Goal: Task Accomplishment & Management: Manage account settings

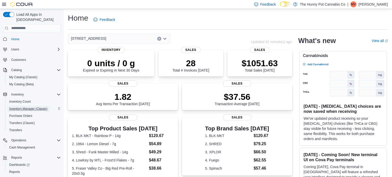
click at [20, 107] on span "Inventory Manager (Classic)" at bounding box center [28, 109] width 38 height 4
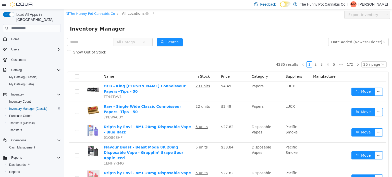
click at [138, 13] on span "All Locations" at bounding box center [133, 13] width 22 height 6
type input "*"
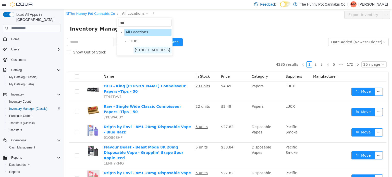
type input "***"
click at [147, 53] on span "[STREET_ADDRESS]" at bounding box center [152, 49] width 38 height 7
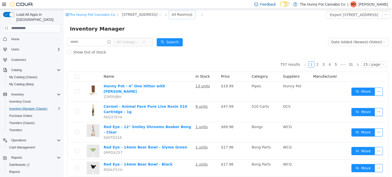
click at [171, 14] on div "All Rooms" at bounding box center [180, 14] width 18 height 8
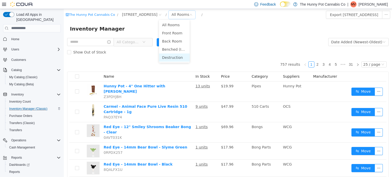
click at [169, 59] on li "Destruction" at bounding box center [174, 57] width 31 height 8
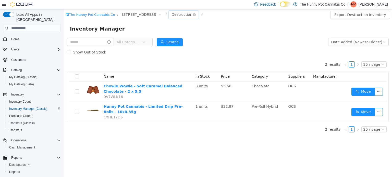
click at [171, 12] on div "Destruction" at bounding box center [181, 14] width 21 height 8
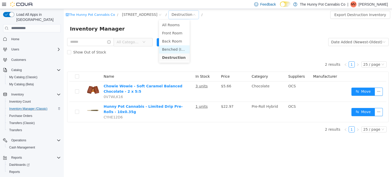
click at [174, 47] on li "Benched (Inactive)" at bounding box center [174, 49] width 31 height 8
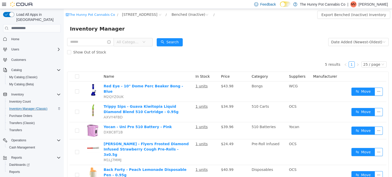
scroll to position [2, 0]
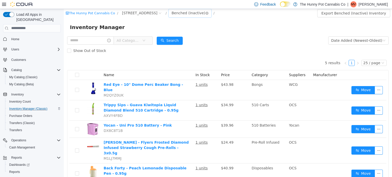
click at [171, 11] on div "Benched (Inactive)" at bounding box center [188, 13] width 34 height 8
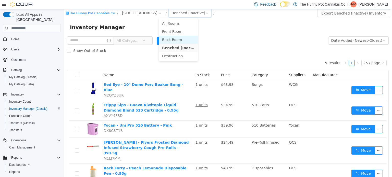
click at [174, 41] on li "Back Room" at bounding box center [178, 39] width 39 height 8
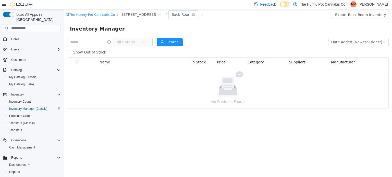
click at [172, 17] on div "Back Room" at bounding box center [181, 14] width 20 height 8
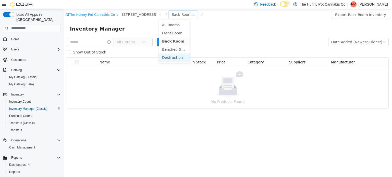
click at [171, 57] on li "Destruction" at bounding box center [174, 57] width 31 height 8
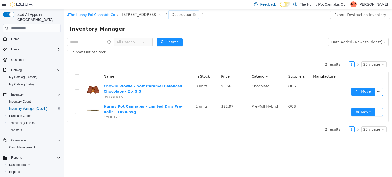
click at [171, 17] on div "Destruction" at bounding box center [181, 14] width 21 height 8
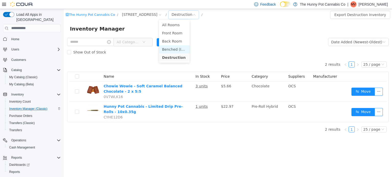
click at [170, 48] on li "Benched (Inactive)" at bounding box center [174, 49] width 31 height 8
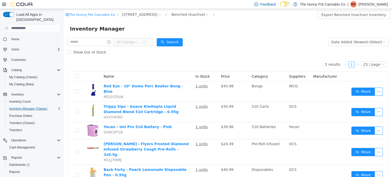
scroll to position [1, 0]
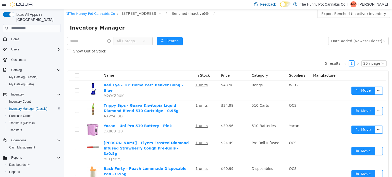
click at [205, 14] on icon "icon: close-circle" at bounding box center [206, 13] width 3 height 3
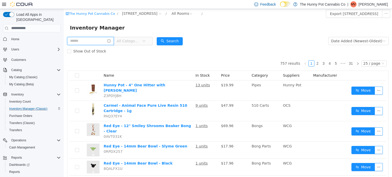
click at [85, 39] on input "text" at bounding box center [90, 41] width 47 height 8
click at [257, 48] on div "Show Out of Stock" at bounding box center [227, 51] width 321 height 10
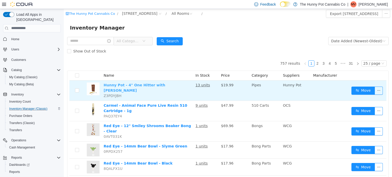
click at [165, 85] on link "Hunny Pot - 4" One Hitter with [PERSON_NAME]" at bounding box center [134, 87] width 61 height 9
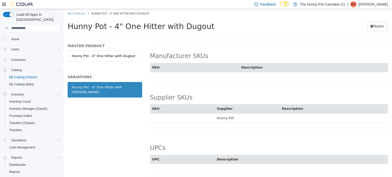
scroll to position [317, 0]
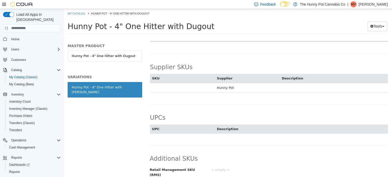
click at [187, 169] on span "Retail Management SKU (RMS)" at bounding box center [172, 172] width 45 height 9
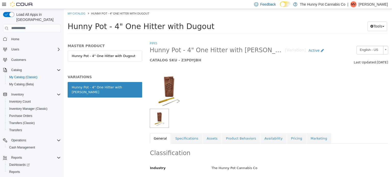
click at [168, 87] on img at bounding box center [169, 89] width 38 height 38
click at [184, 136] on link "Specifications" at bounding box center [186, 138] width 31 height 11
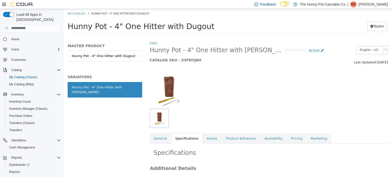
scroll to position [36, 0]
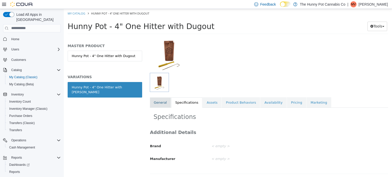
click at [158, 99] on link "General" at bounding box center [160, 102] width 21 height 11
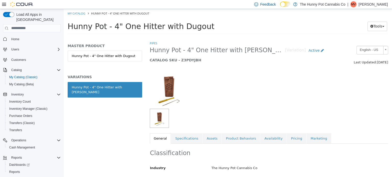
scroll to position [317, 0]
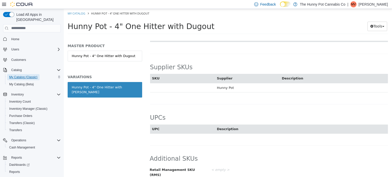
click at [27, 75] on span "My Catalog (Classic)" at bounding box center [23, 77] width 28 height 4
click at [19, 75] on span "My Catalog (Classic)" at bounding box center [23, 77] width 28 height 4
click at [29, 107] on span "Inventory Manager (Classic)" at bounding box center [28, 109] width 38 height 4
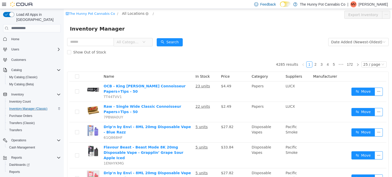
click at [130, 15] on span "All Locations" at bounding box center [133, 13] width 22 height 6
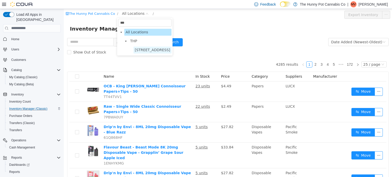
type input "***"
click at [154, 52] on span "[STREET_ADDRESS]" at bounding box center [152, 49] width 38 height 7
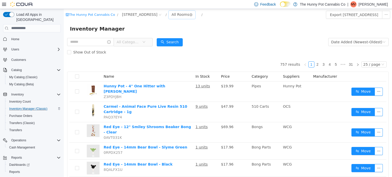
click at [174, 13] on div "All Rooms" at bounding box center [180, 14] width 18 height 8
click at [174, 48] on li "Benched (Inactive)" at bounding box center [174, 49] width 31 height 8
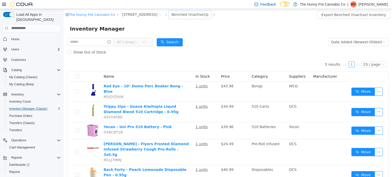
click at [182, 15] on div "Benched (Inactive)" at bounding box center [188, 14] width 34 height 8
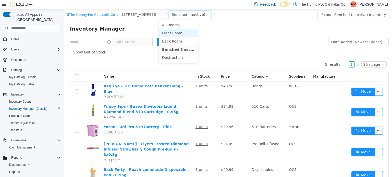
click at [177, 31] on li "Front Room" at bounding box center [178, 33] width 39 height 8
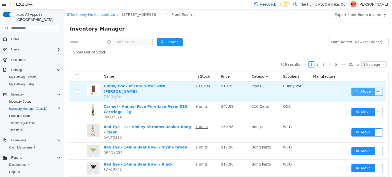
click at [361, 89] on button "Move" at bounding box center [362, 91] width 23 height 8
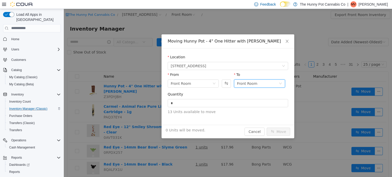
click at [267, 82] on div "Front Room" at bounding box center [258, 84] width 42 height 8
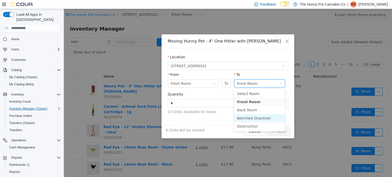
click at [257, 117] on li "Benched (Inactive)" at bounding box center [259, 118] width 51 height 8
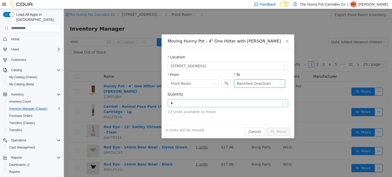
click at [200, 100] on input "*" at bounding box center [228, 103] width 120 height 8
type input "*"
click at [286, 133] on button "Move" at bounding box center [277, 131] width 23 height 8
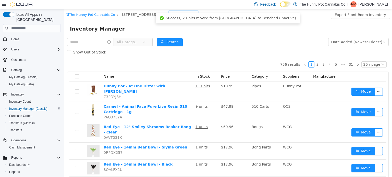
click at [171, 16] on div "Front Room" at bounding box center [181, 14] width 20 height 8
click at [169, 52] on li "Benched (Inactive)" at bounding box center [174, 49] width 31 height 8
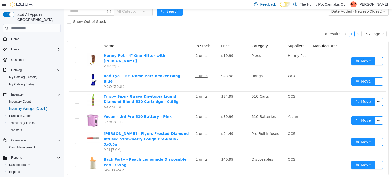
scroll to position [30, 0]
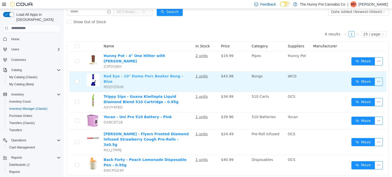
click at [164, 74] on link "Red Eye - 10" Dome Perc Beaker Bong - Blue" at bounding box center [143, 78] width 79 height 9
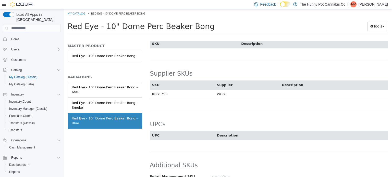
scroll to position [339, 0]
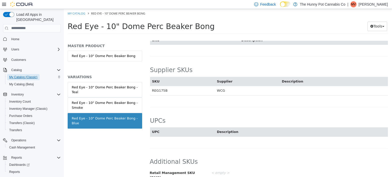
click at [29, 75] on span "My Catalog (Classic)" at bounding box center [23, 77] width 28 height 4
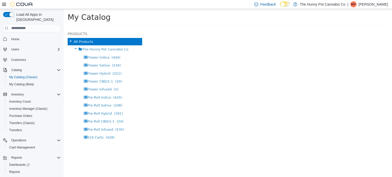
select select "**********"
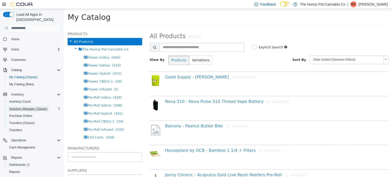
click at [21, 107] on span "Inventory Manager (Classic)" at bounding box center [28, 109] width 38 height 4
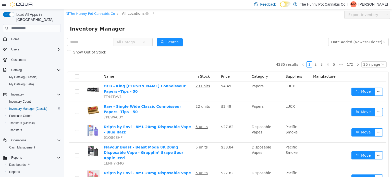
click at [131, 16] on span "All Locations" at bounding box center [133, 13] width 22 height 6
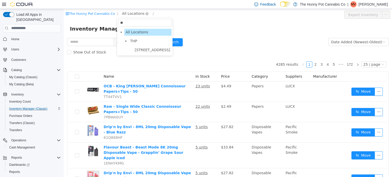
type input "***"
click at [147, 49] on span "[STREET_ADDRESS]" at bounding box center [152, 50] width 35 height 4
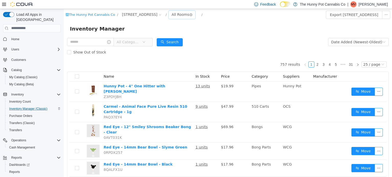
click at [171, 11] on div "All Rooms" at bounding box center [180, 14] width 18 height 8
click at [165, 50] on li "Benched (Inactive)" at bounding box center [174, 49] width 31 height 8
